Goal: Information Seeking & Learning: Learn about a topic

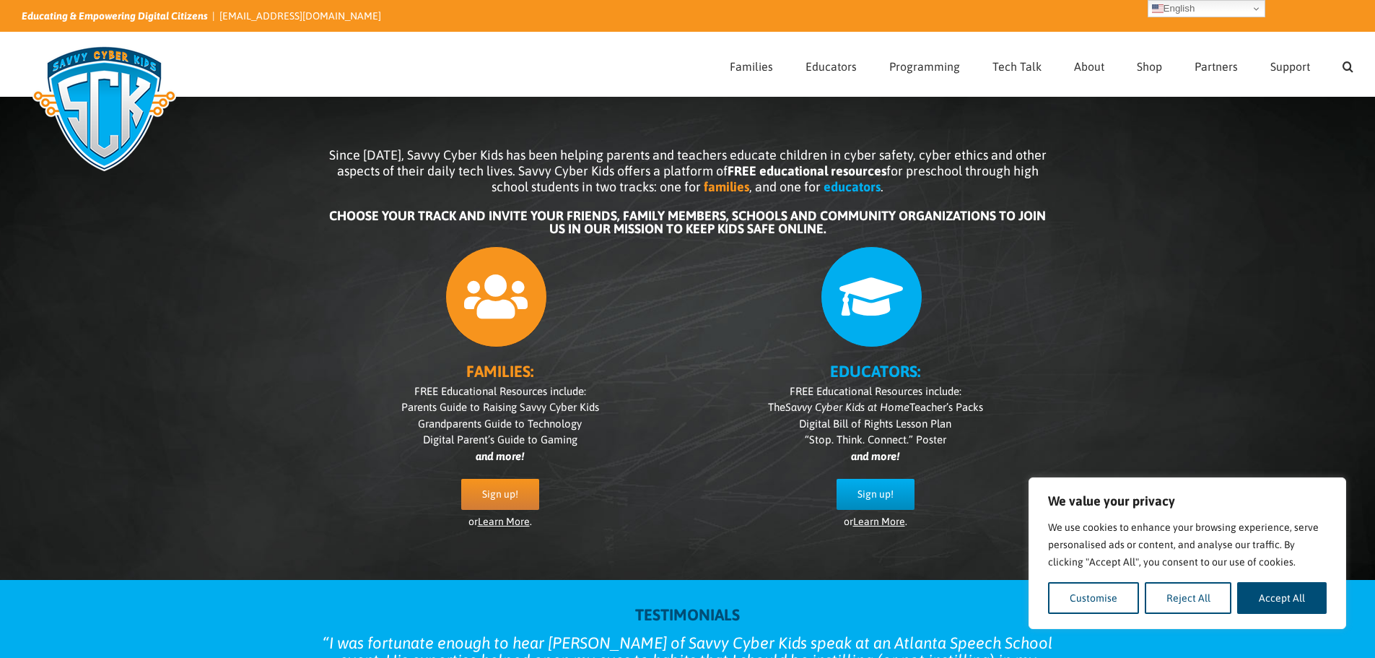
click at [508, 315] on icon at bounding box center [496, 297] width 102 height 102
click at [497, 300] on icon at bounding box center [496, 297] width 102 height 102
click at [503, 497] on span "Sign up!" at bounding box center [500, 494] width 36 height 12
click at [512, 521] on link "Learn More" at bounding box center [504, 522] width 52 height 12
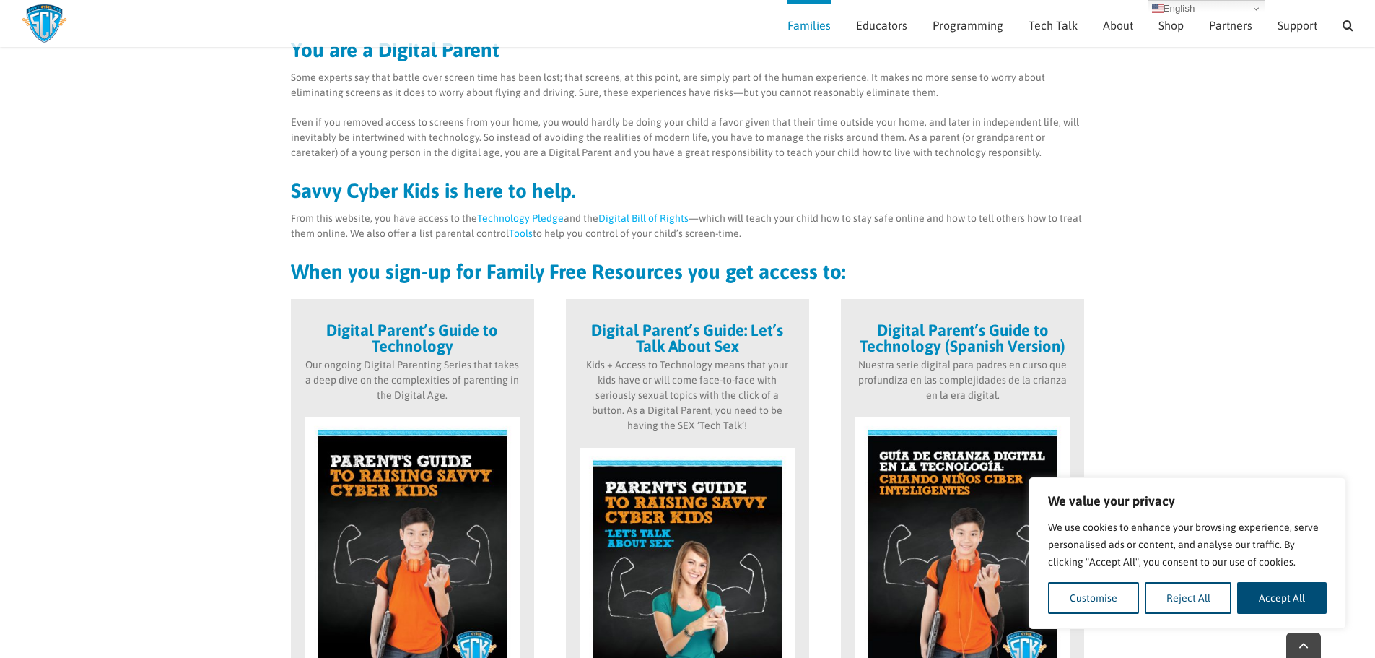
scroll to position [200, 0]
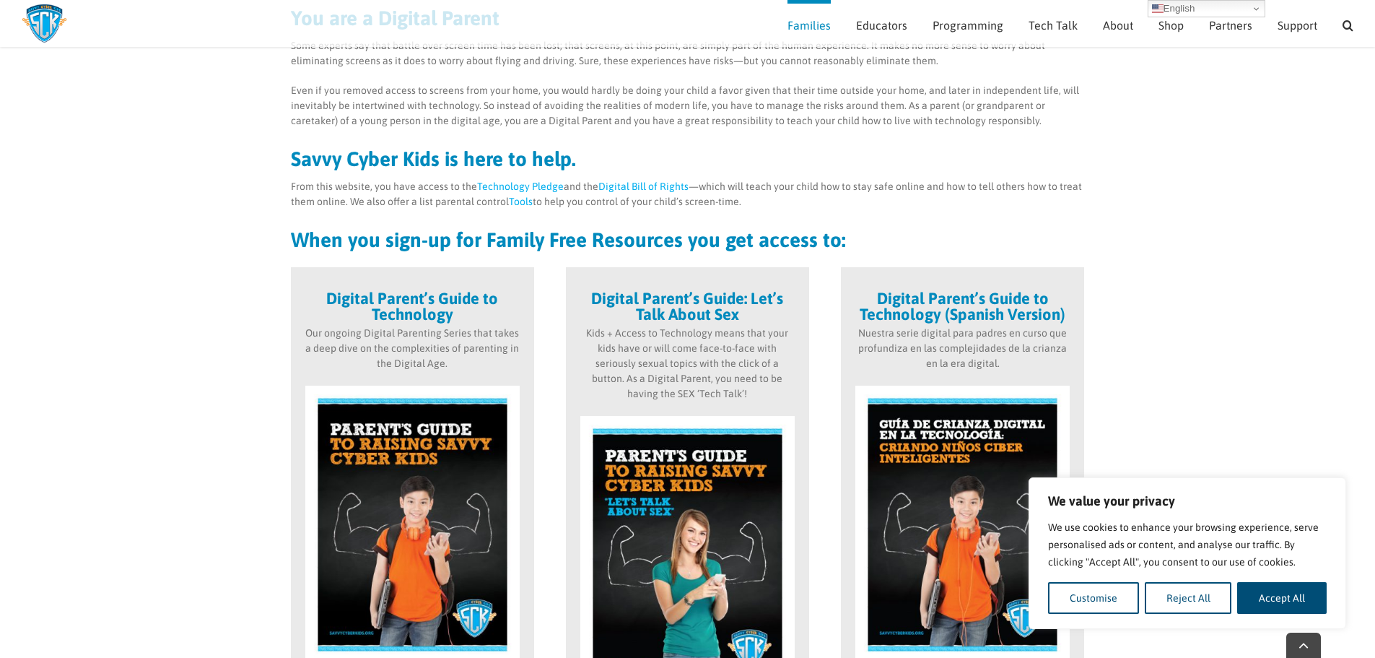
click at [526, 201] on link "Tools" at bounding box center [521, 202] width 24 height 12
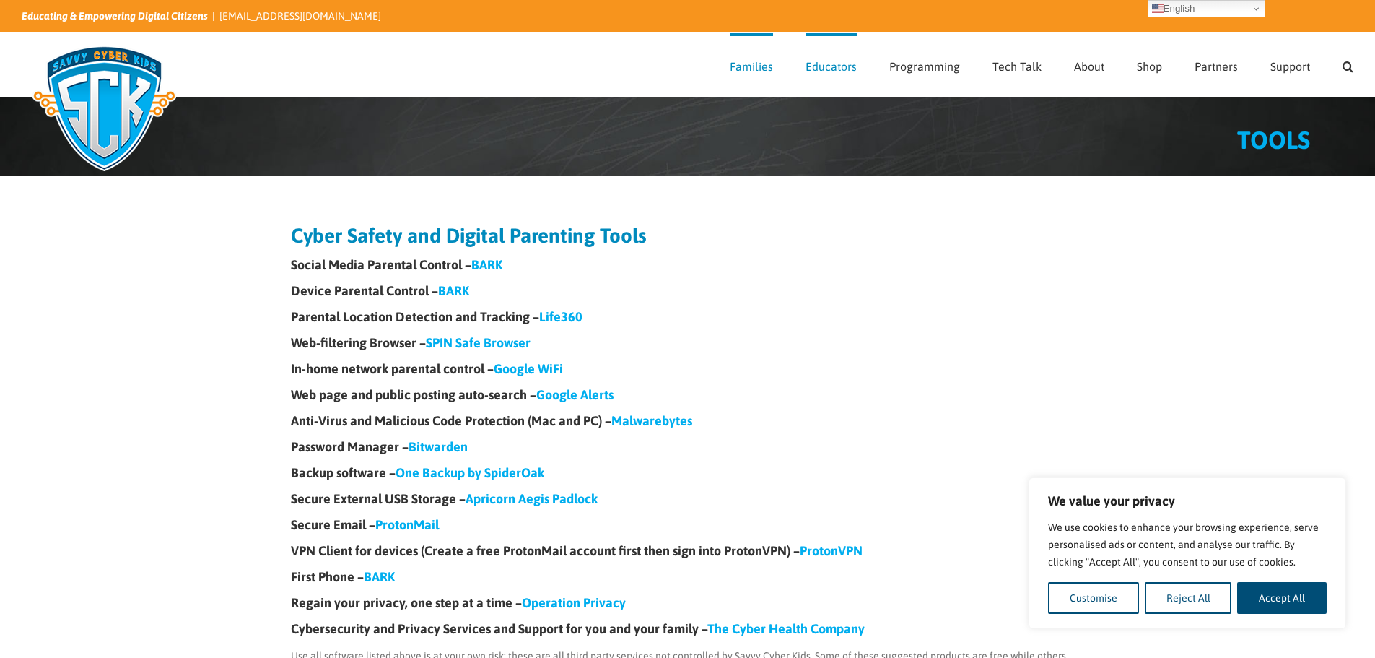
scroll to position [72, 0]
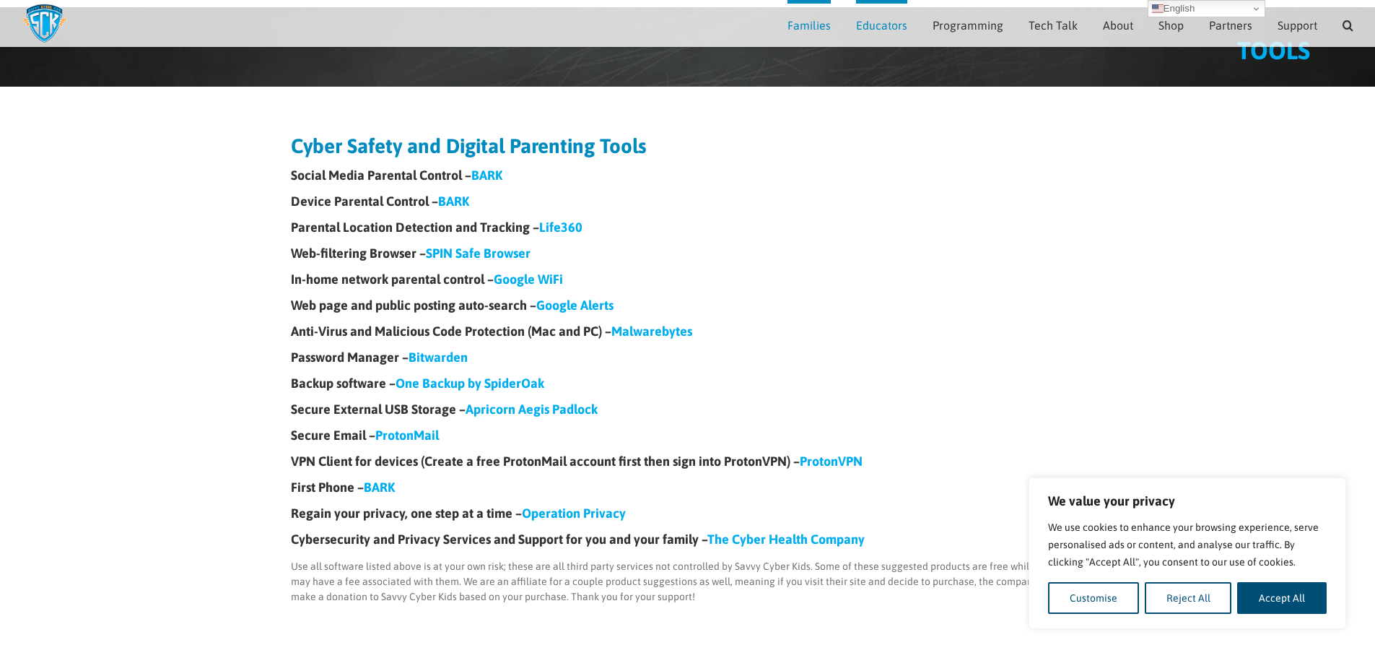
click at [388, 485] on link "BARK" at bounding box center [379, 486] width 31 height 15
click at [1196, 597] on button "Reject All" at bounding box center [1188, 598] width 87 height 32
